Goal: Information Seeking & Learning: Learn about a topic

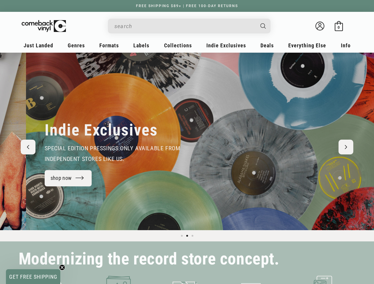
scroll to position [0, 374]
